Goal: Book appointment/travel/reservation

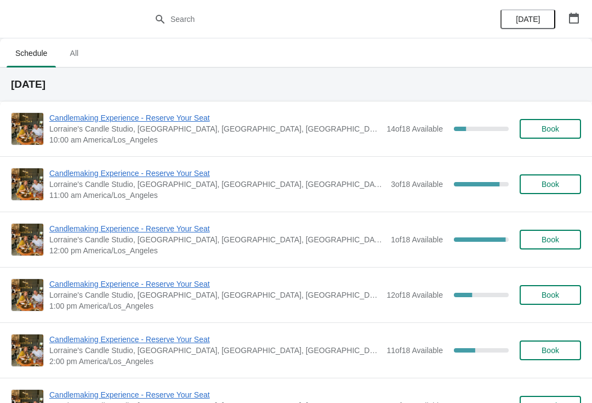
click at [142, 136] on span "10:00 am America/Los_Angeles" at bounding box center [214, 139] width 331 height 11
click at [160, 117] on span "Candlemaking Experience - Reserve Your Seat" at bounding box center [214, 117] width 331 height 11
click at [130, 177] on span "Candlemaking Experience - Reserve Your Seat" at bounding box center [217, 173] width 336 height 11
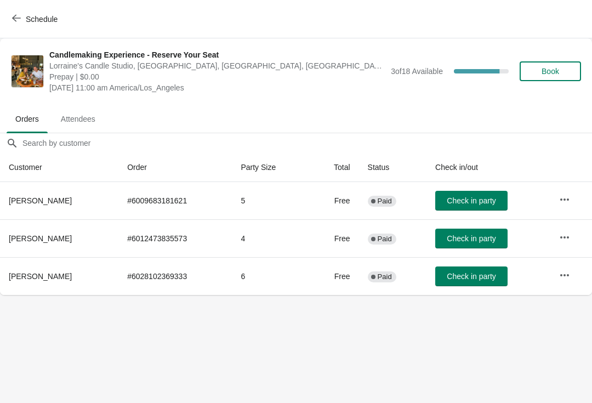
click at [50, 27] on button "Schedule" at bounding box center [35, 19] width 61 height 20
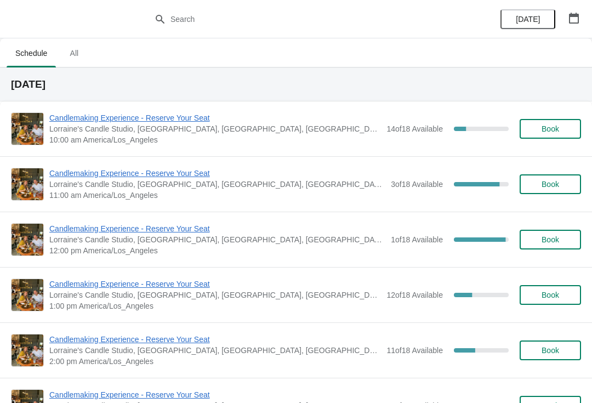
click at [102, 233] on span "Candlemaking Experience - Reserve Your Seat" at bounding box center [217, 228] width 336 height 11
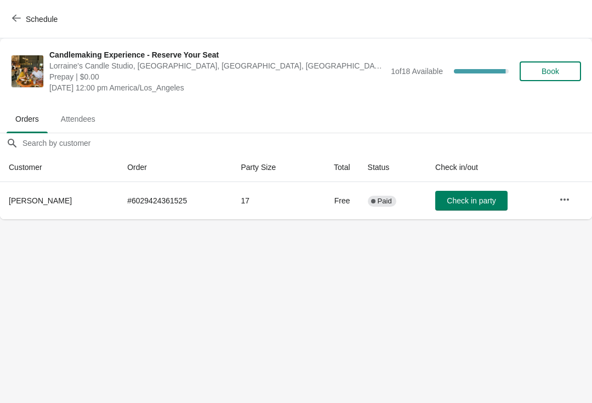
click at [39, 19] on span "Schedule" at bounding box center [42, 19] width 32 height 9
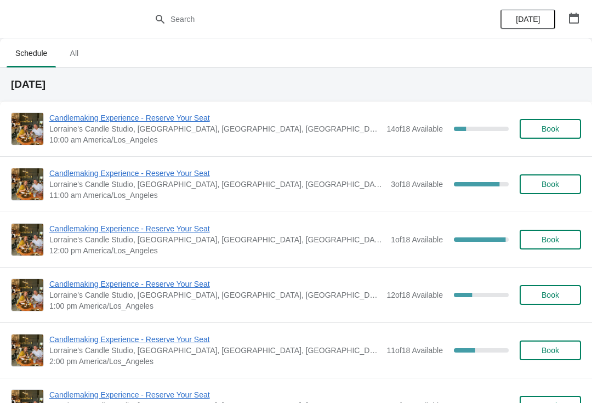
click at [100, 284] on span "Candlemaking Experience - Reserve Your Seat" at bounding box center [214, 283] width 331 height 11
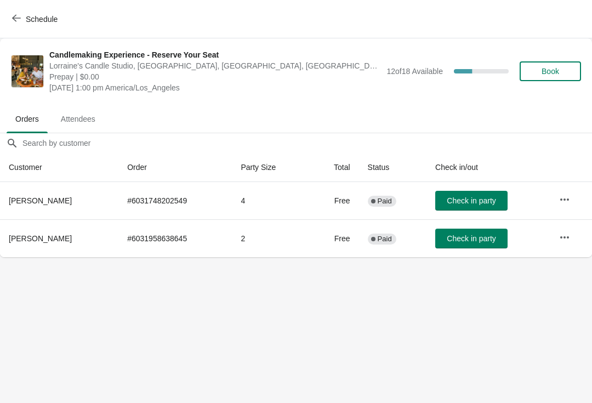
click at [37, 18] on span "Schedule" at bounding box center [42, 19] width 32 height 9
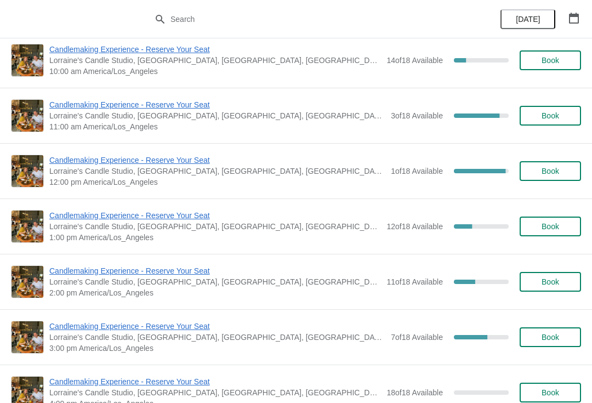
scroll to position [66, 0]
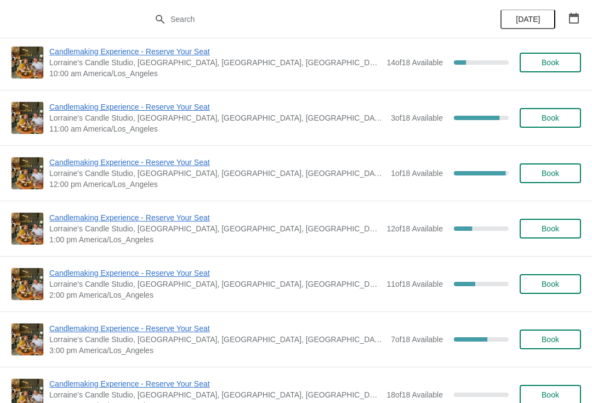
click at [109, 271] on span "Candlemaking Experience - Reserve Your Seat" at bounding box center [214, 272] width 331 height 11
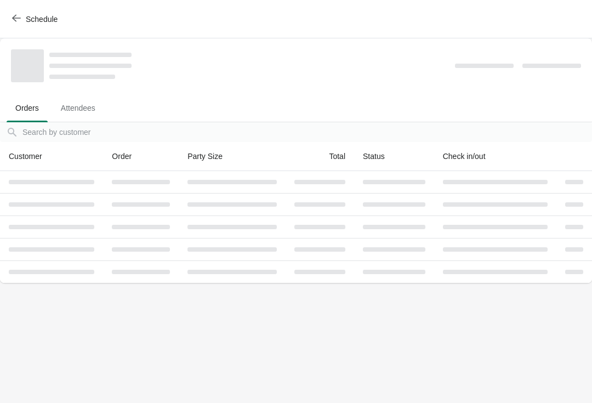
scroll to position [0, 0]
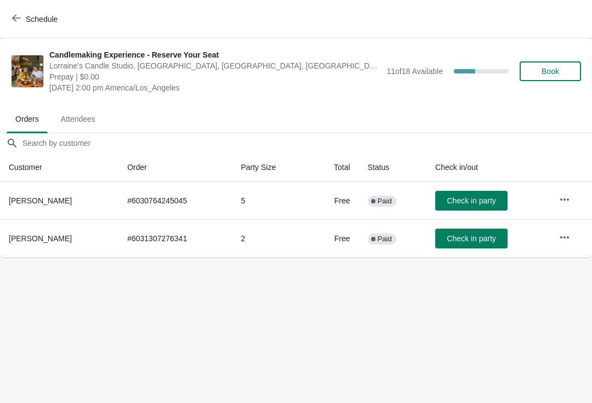
click at [49, 17] on span "Schedule" at bounding box center [42, 19] width 32 height 9
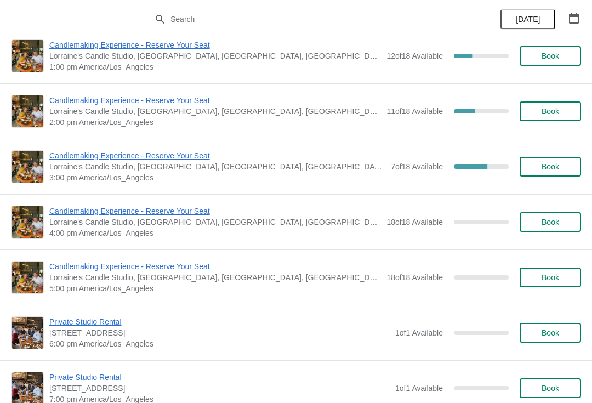
scroll to position [240, 0]
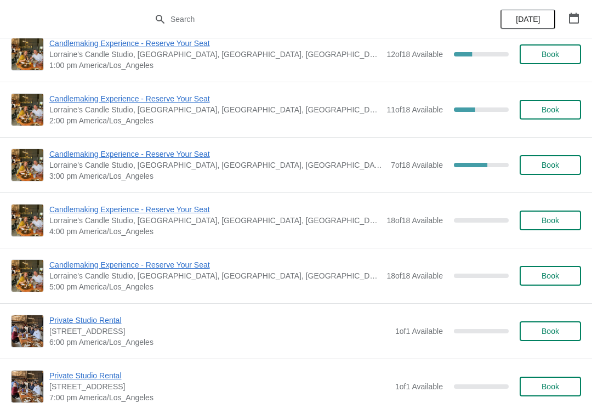
click at [99, 154] on span "Candlemaking Experience - Reserve Your Seat" at bounding box center [217, 153] width 336 height 11
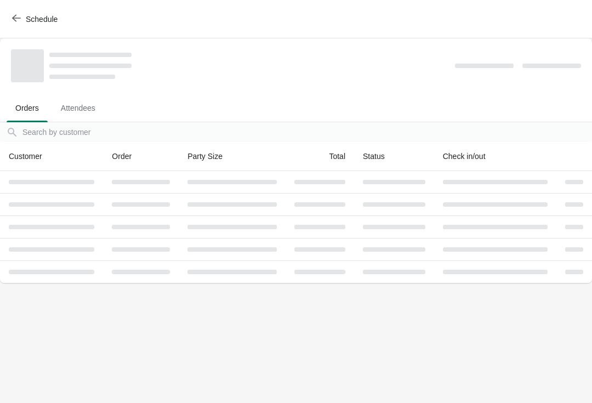
scroll to position [0, 0]
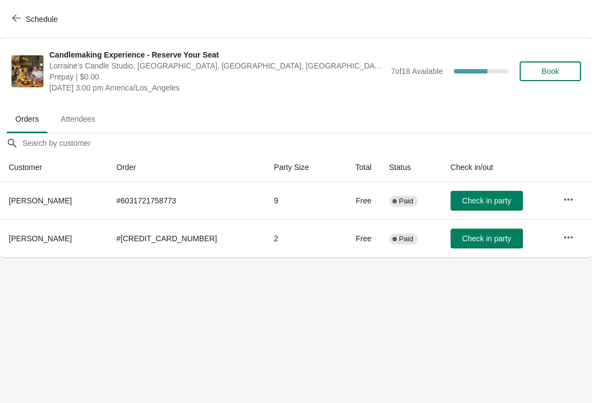
click at [35, 16] on span "Schedule" at bounding box center [42, 19] width 32 height 9
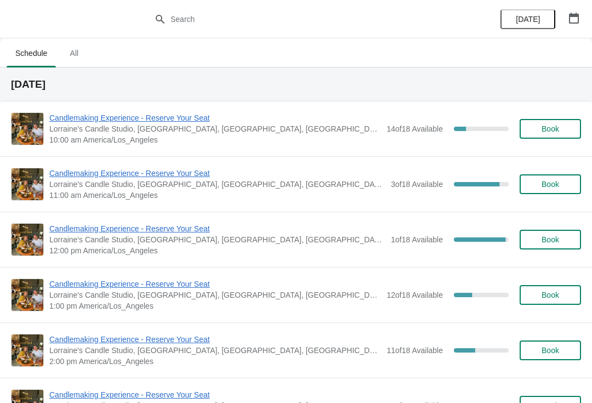
click at [105, 123] on span "Candlemaking Experience - Reserve Your Seat" at bounding box center [214, 117] width 331 height 11
